Goal: Task Accomplishment & Management: Complete application form

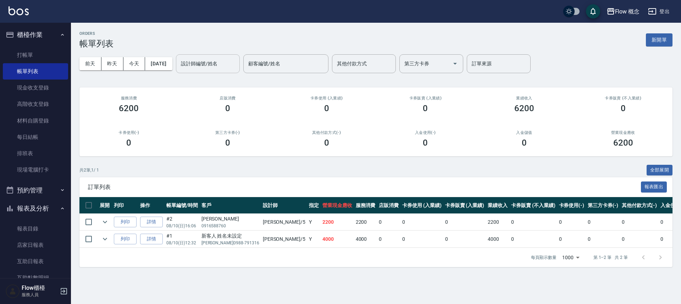
click at [204, 66] on input "設計師編號/姓名" at bounding box center [207, 63] width 57 height 12
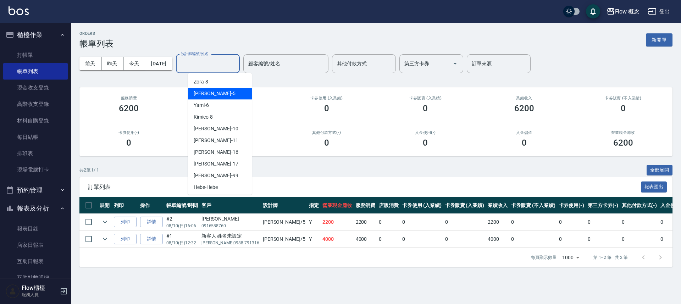
click at [209, 93] on div "Dora -5" at bounding box center [220, 94] width 64 height 12
type input "Dora-5"
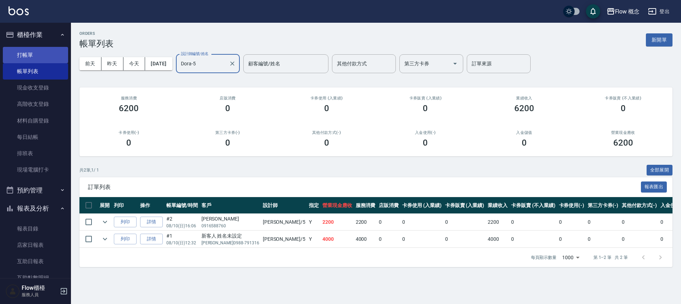
click at [37, 51] on link "打帳單" at bounding box center [35, 55] width 65 height 16
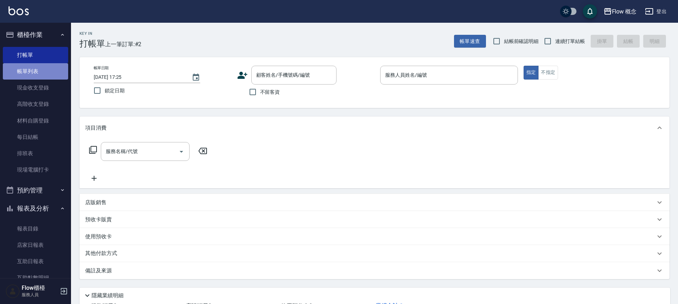
click at [40, 65] on link "帳單列表" at bounding box center [35, 71] width 65 height 16
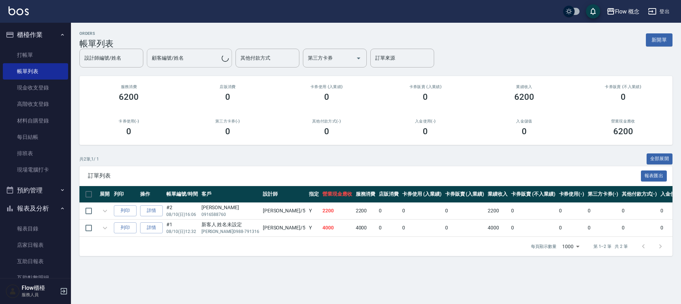
click at [165, 59] on div "設計師編號/姓名 設計師編號/姓名 顧客編號/姓名 顧客編號/姓名 其他付款方式 其他付款方式 第三方卡券 第三方卡券 訂單來源 訂單來源" at bounding box center [375, 58] width 593 height 19
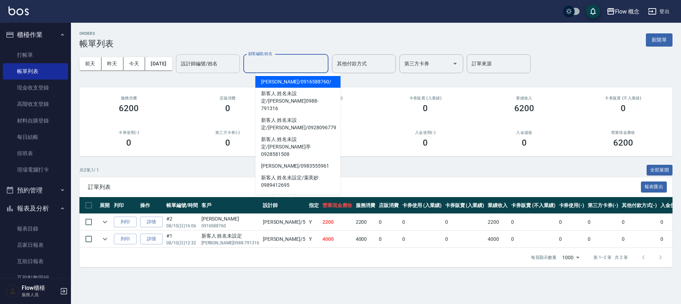
click at [234, 66] on input "設計師編號/姓名" at bounding box center [207, 63] width 57 height 12
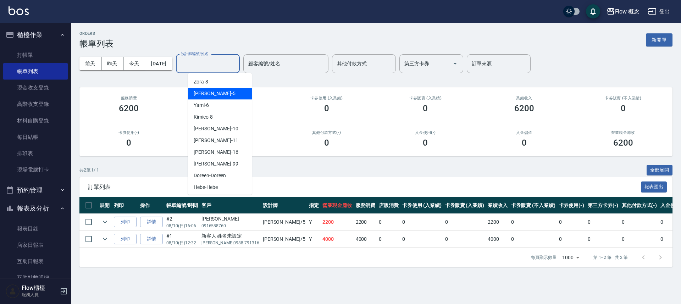
click at [210, 96] on div "Dora -5" at bounding box center [220, 94] width 64 height 12
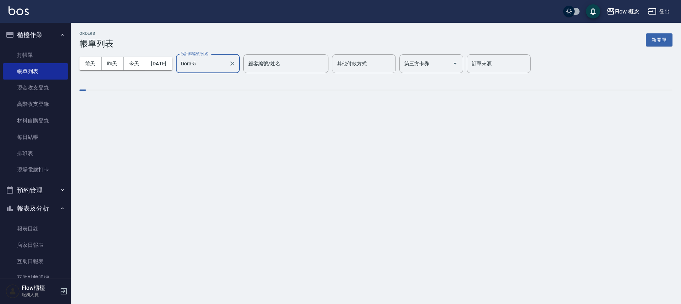
type input "Dora-5"
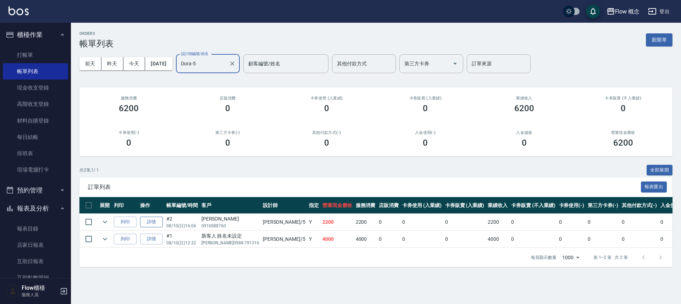
click at [153, 223] on link "詳情" at bounding box center [151, 221] width 23 height 11
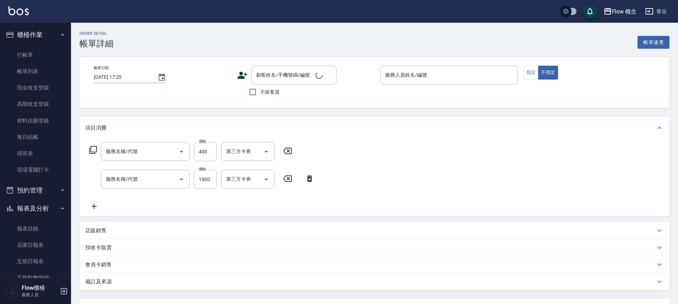
type input "[DATE] 16:06"
type input "Dora-5"
type input "設計師原本客人"
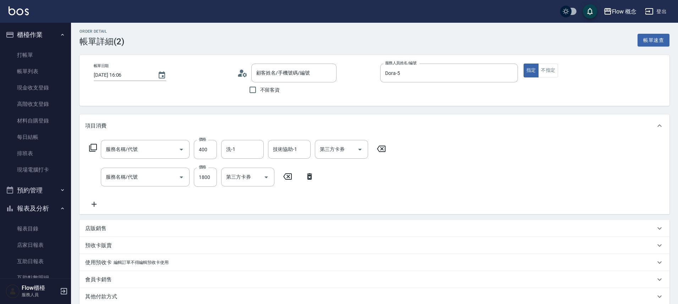
type input "剪髮(201)"
type input "染髮(401)"
type input "[PERSON_NAME]/0916588760/"
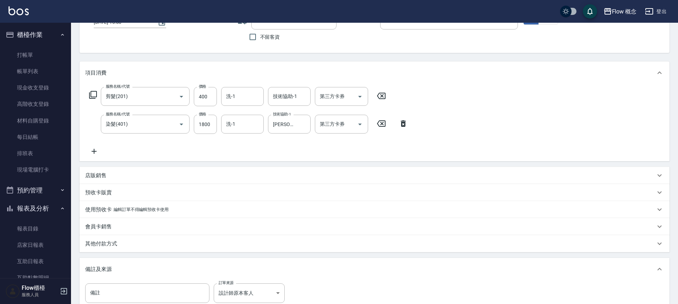
click at [114, 248] on div "其他付款方式" at bounding box center [374, 243] width 590 height 17
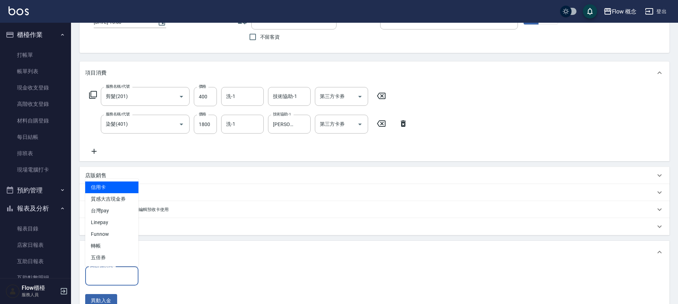
click at [111, 274] on input "其他付款方式" at bounding box center [111, 275] width 47 height 12
click at [114, 244] on span "轉帳" at bounding box center [111, 246] width 53 height 12
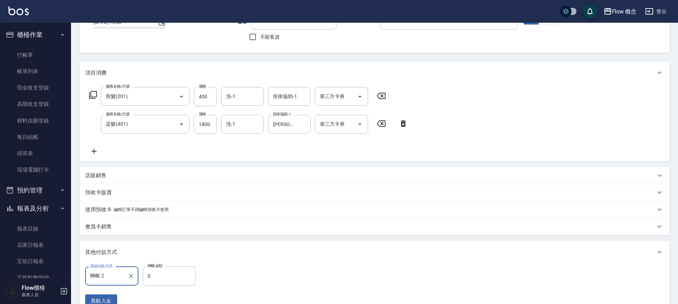
type input "轉帳"
click at [156, 277] on input "0" at bounding box center [169, 275] width 53 height 19
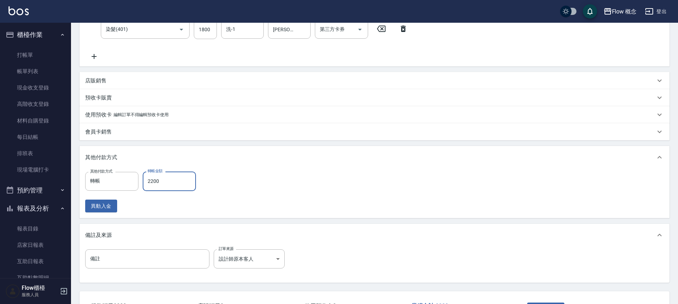
scroll to position [205, 0]
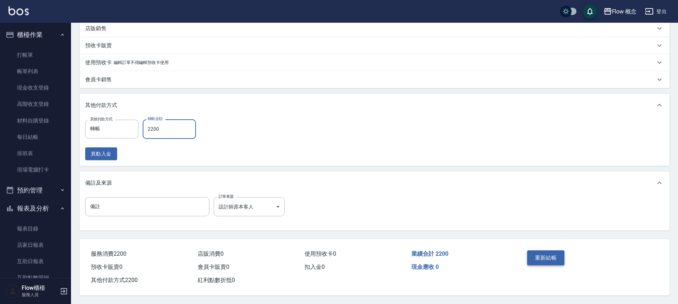
type input "2200"
click at [550, 258] on button "重新結帳" at bounding box center [546, 257] width 38 height 15
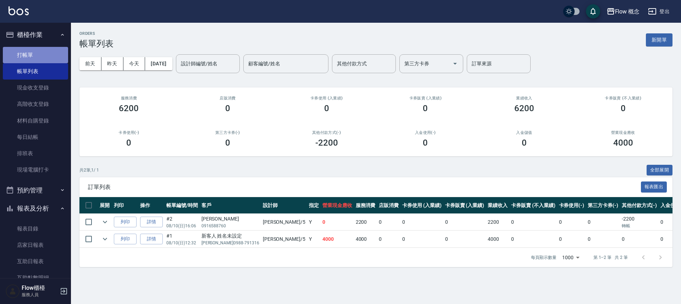
click at [50, 51] on link "打帳單" at bounding box center [35, 55] width 65 height 16
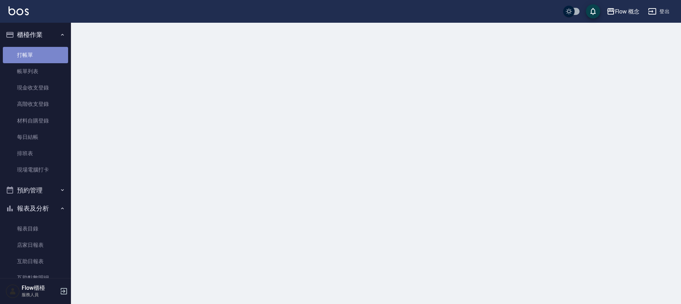
click at [50, 51] on link "打帳單" at bounding box center [35, 55] width 65 height 16
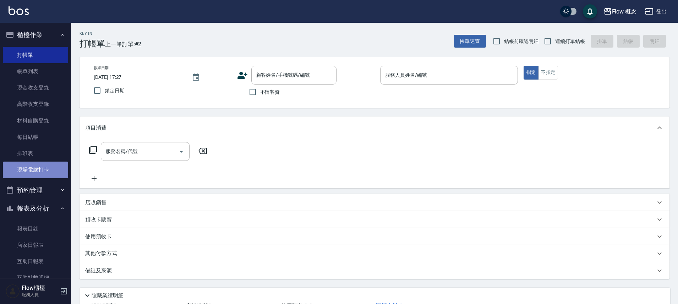
click at [43, 165] on link "現場電腦打卡" at bounding box center [35, 169] width 65 height 16
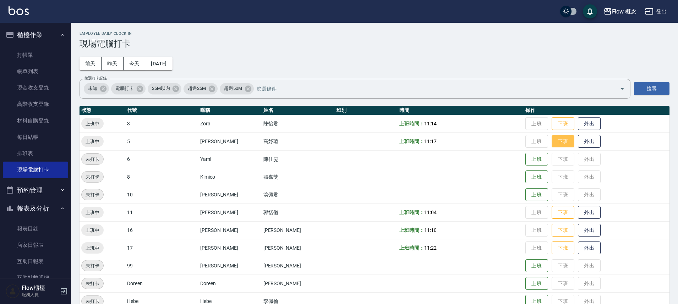
click at [551, 140] on button "下班" at bounding box center [562, 141] width 23 height 12
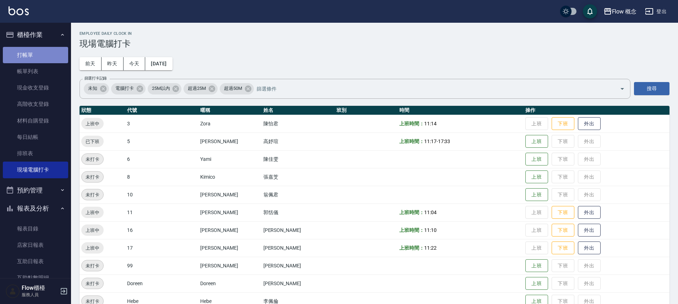
click at [43, 53] on link "打帳單" at bounding box center [35, 55] width 65 height 16
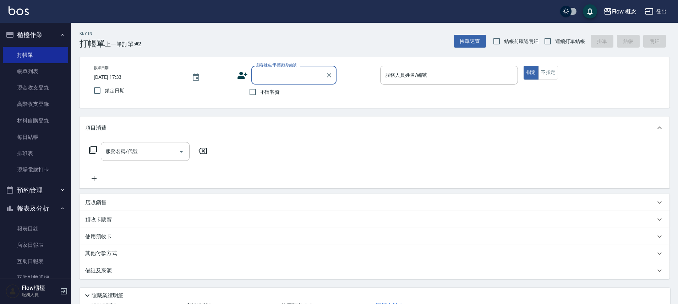
click at [49, 26] on button "櫃檯作業" at bounding box center [35, 35] width 65 height 18
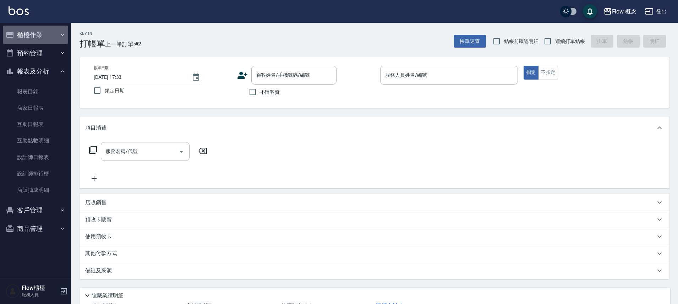
click at [35, 32] on button "櫃檯作業" at bounding box center [35, 35] width 65 height 18
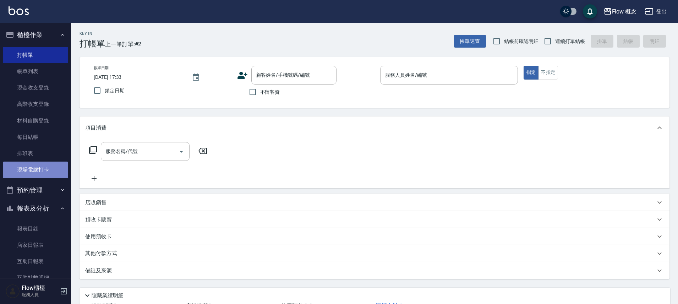
click at [61, 172] on link "現場電腦打卡" at bounding box center [35, 169] width 65 height 16
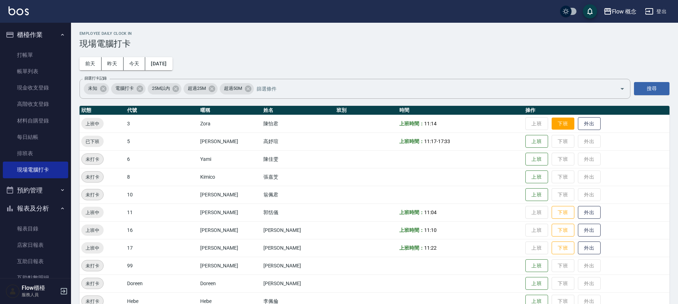
click at [551, 121] on button "下班" at bounding box center [562, 123] width 23 height 12
click at [51, 45] on ul "打帳單 帳單列表 現金收支登錄 高階收支登錄 材料自購登錄 每日結帳 排班表 現場電腦打卡" at bounding box center [35, 112] width 65 height 137
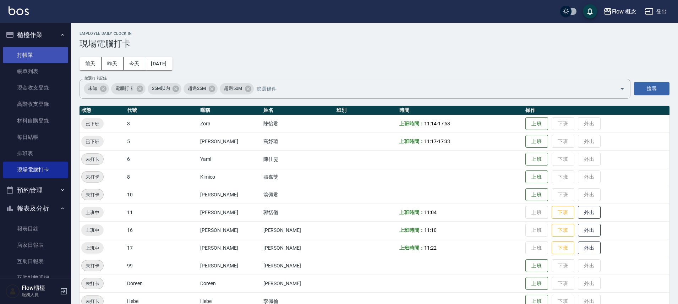
click at [48, 54] on link "打帳單" at bounding box center [35, 55] width 65 height 16
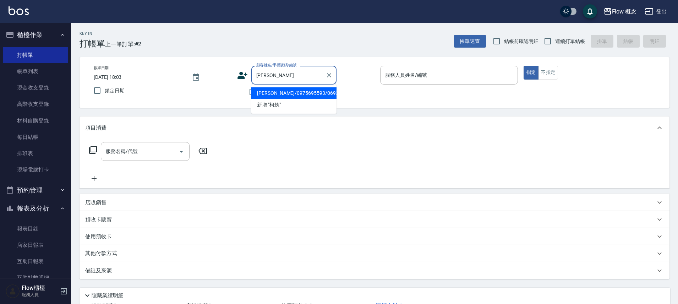
click at [292, 93] on li "[PERSON_NAME]/0975695593/0693" at bounding box center [293, 93] width 85 height 12
type input "[PERSON_NAME]/0975695593/0693"
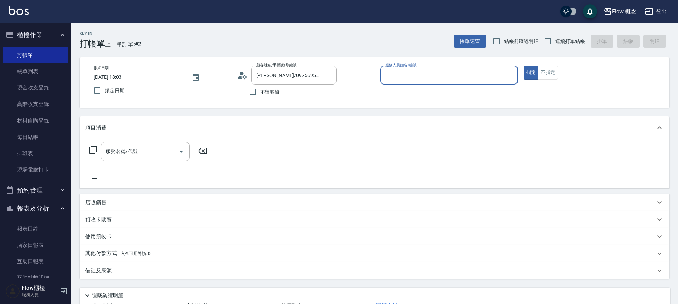
click at [409, 75] on input "服務人員姓名/編號" at bounding box center [448, 75] width 131 height 12
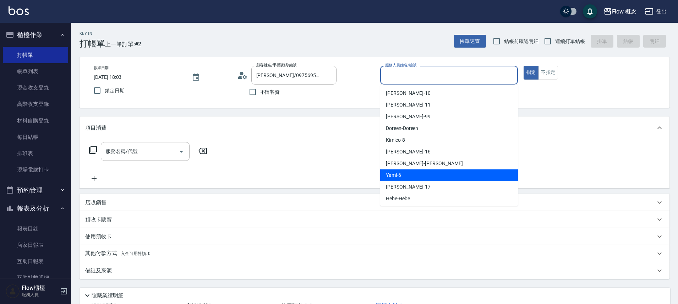
click at [407, 170] on div "Yami -6" at bounding box center [449, 175] width 138 height 12
type input "Yami-6"
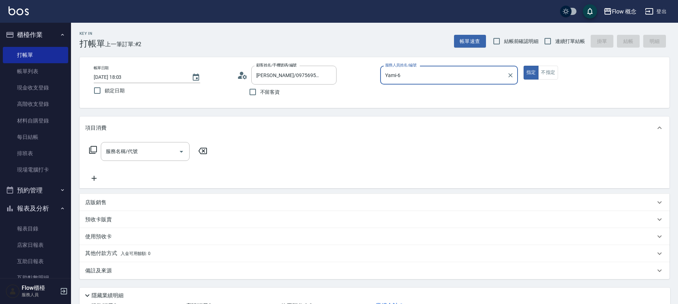
click at [92, 150] on icon at bounding box center [93, 149] width 9 height 9
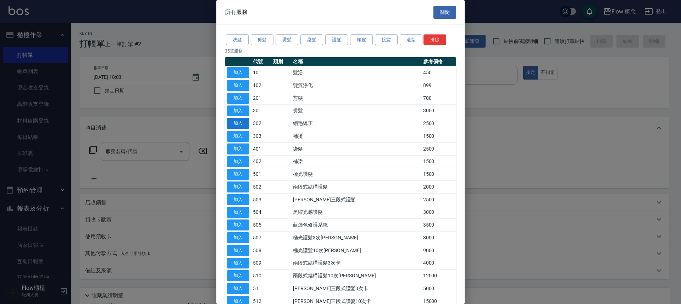
click at [243, 128] on button "加入" at bounding box center [238, 123] width 23 height 11
type input "縮毛矯正 (302)"
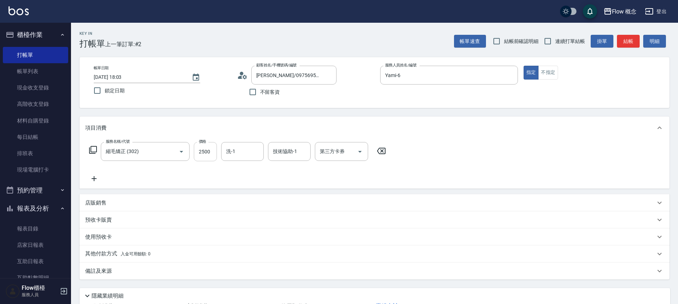
click at [210, 159] on input "2500" at bounding box center [205, 151] width 23 height 19
type input "2000"
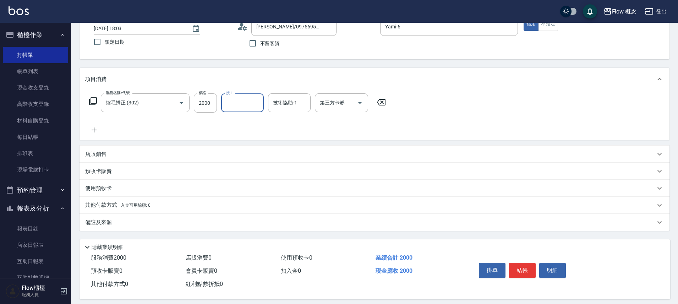
scroll to position [56, 0]
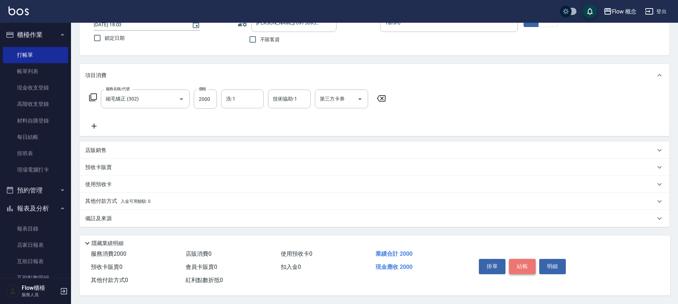
click at [523, 265] on button "結帳" at bounding box center [522, 266] width 27 height 15
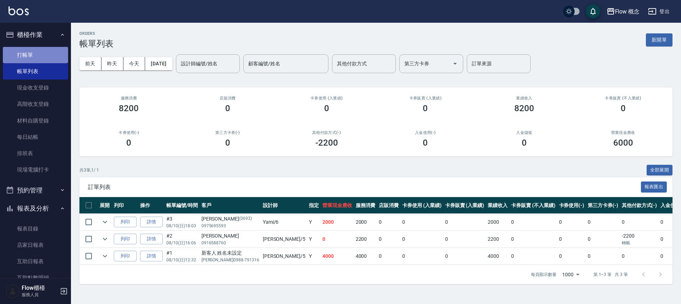
click at [41, 55] on link "打帳單" at bounding box center [35, 55] width 65 height 16
